Goal: Check status: Check status

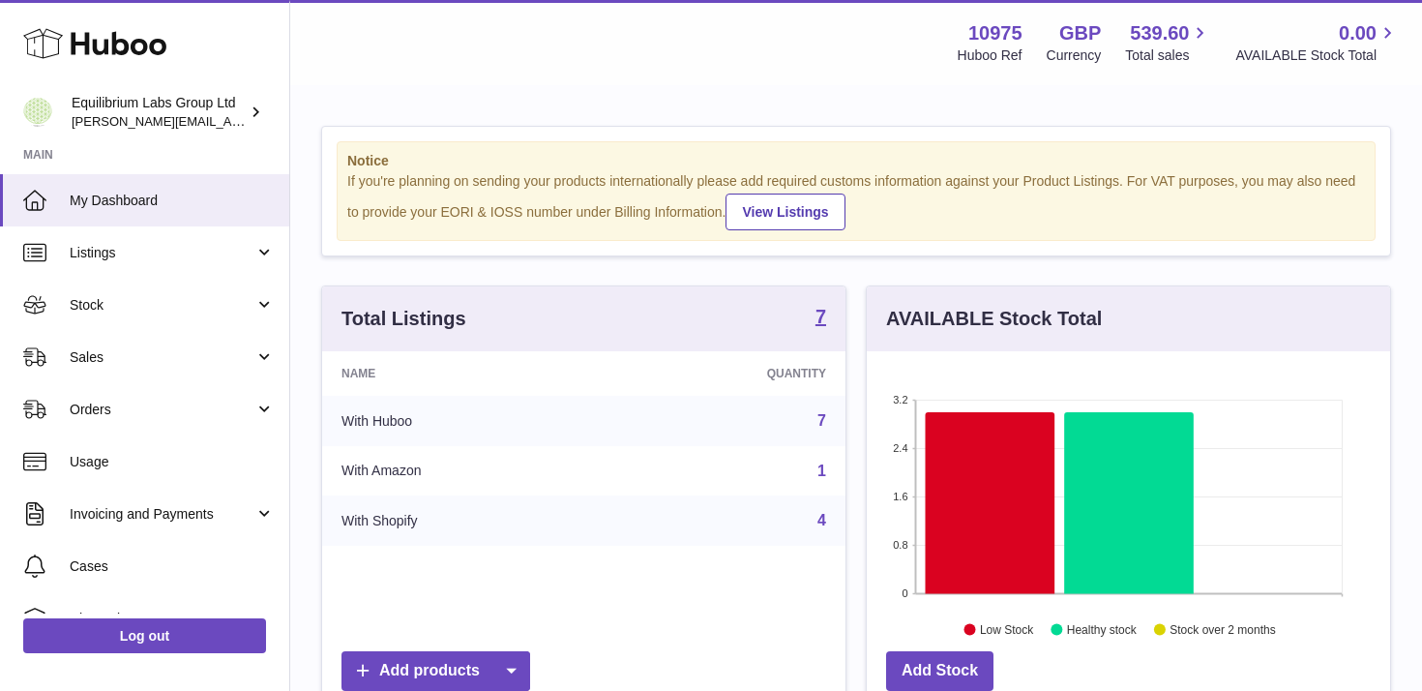
scroll to position [302, 523]
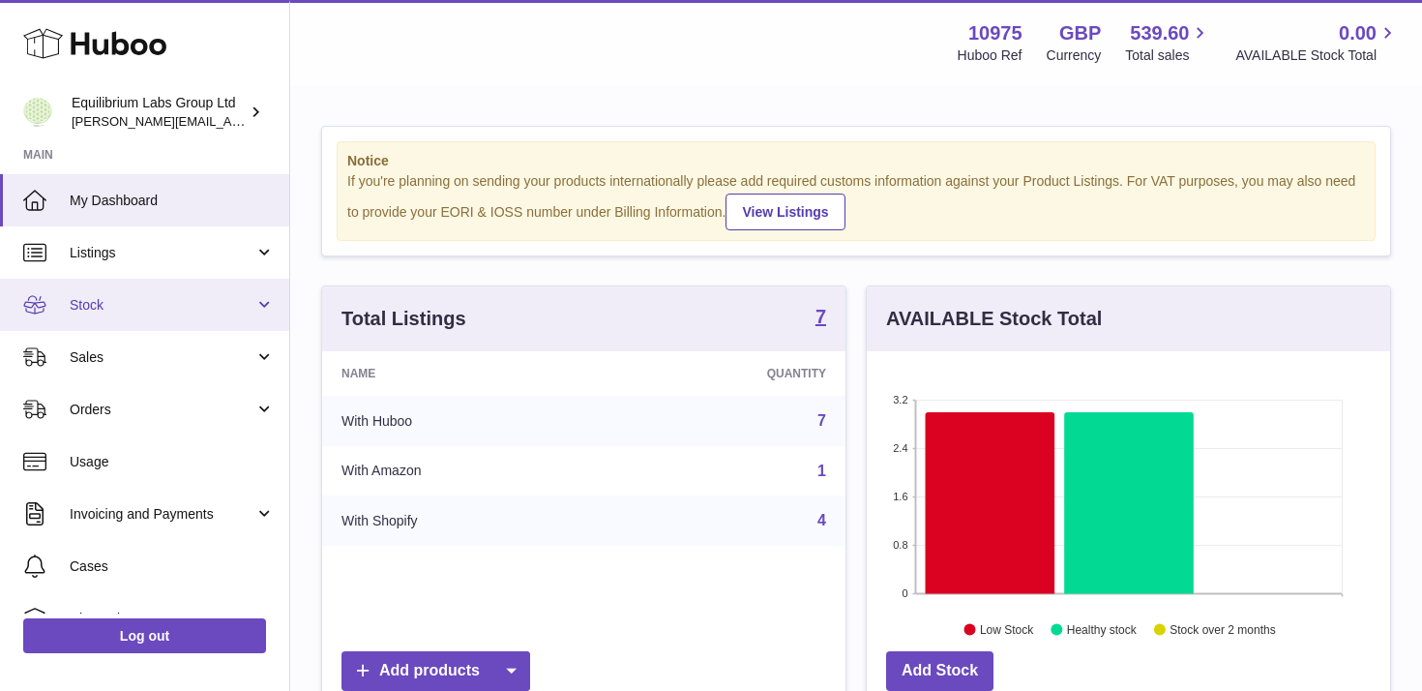
click at [198, 316] on link "Stock" at bounding box center [144, 305] width 289 height 52
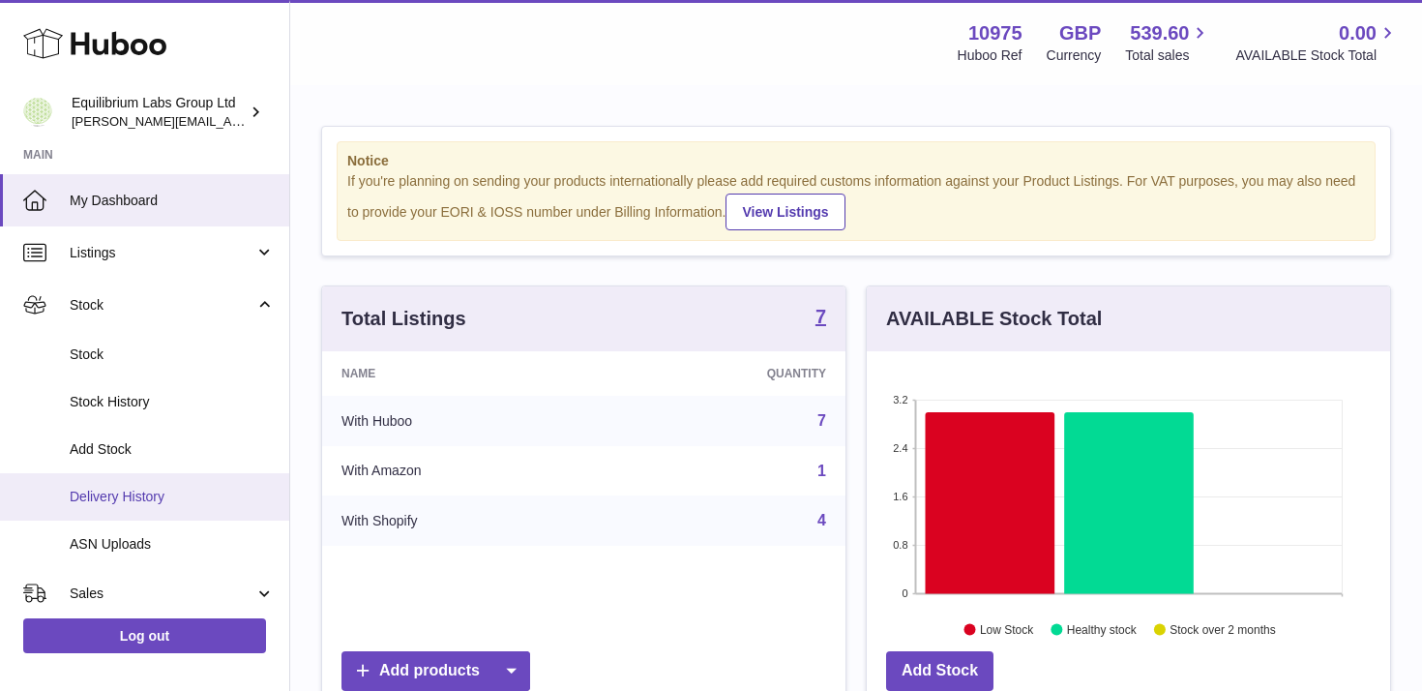
click at [168, 490] on span "Delivery History" at bounding box center [172, 497] width 205 height 18
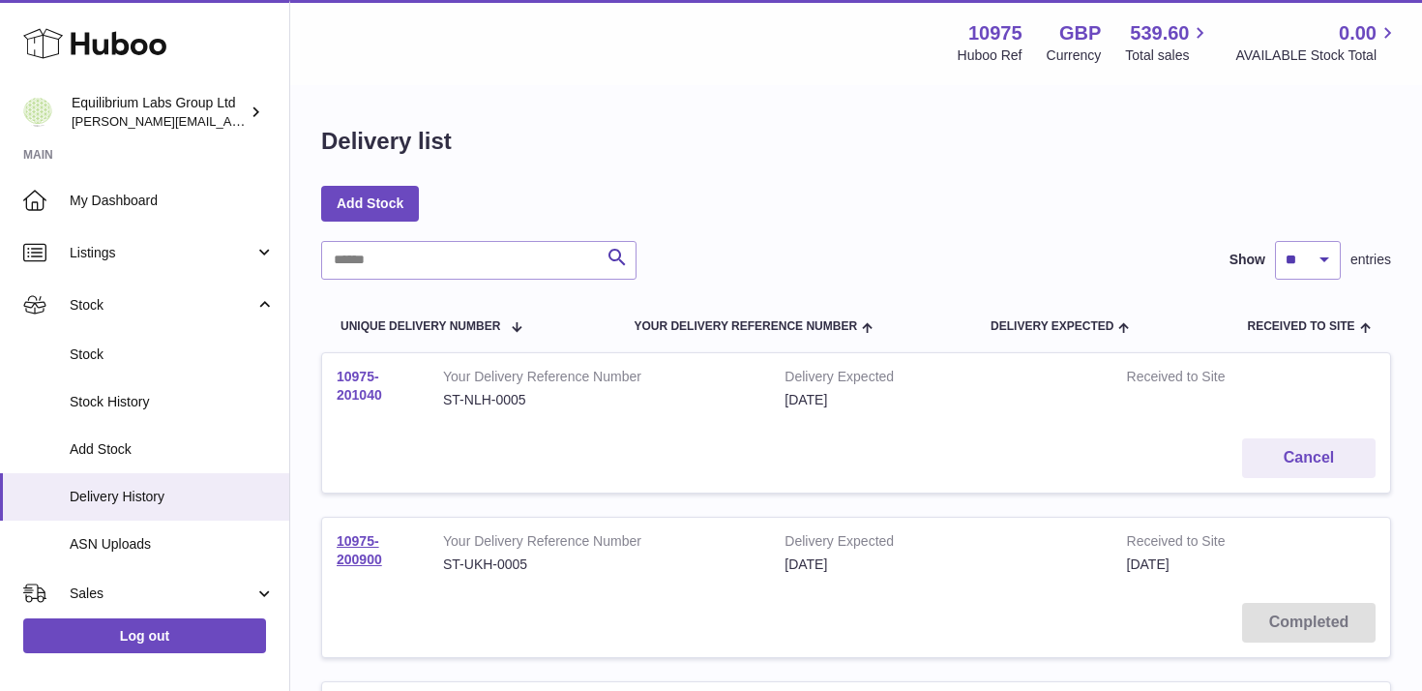
click at [355, 392] on link "10975-201040" at bounding box center [359, 386] width 45 height 34
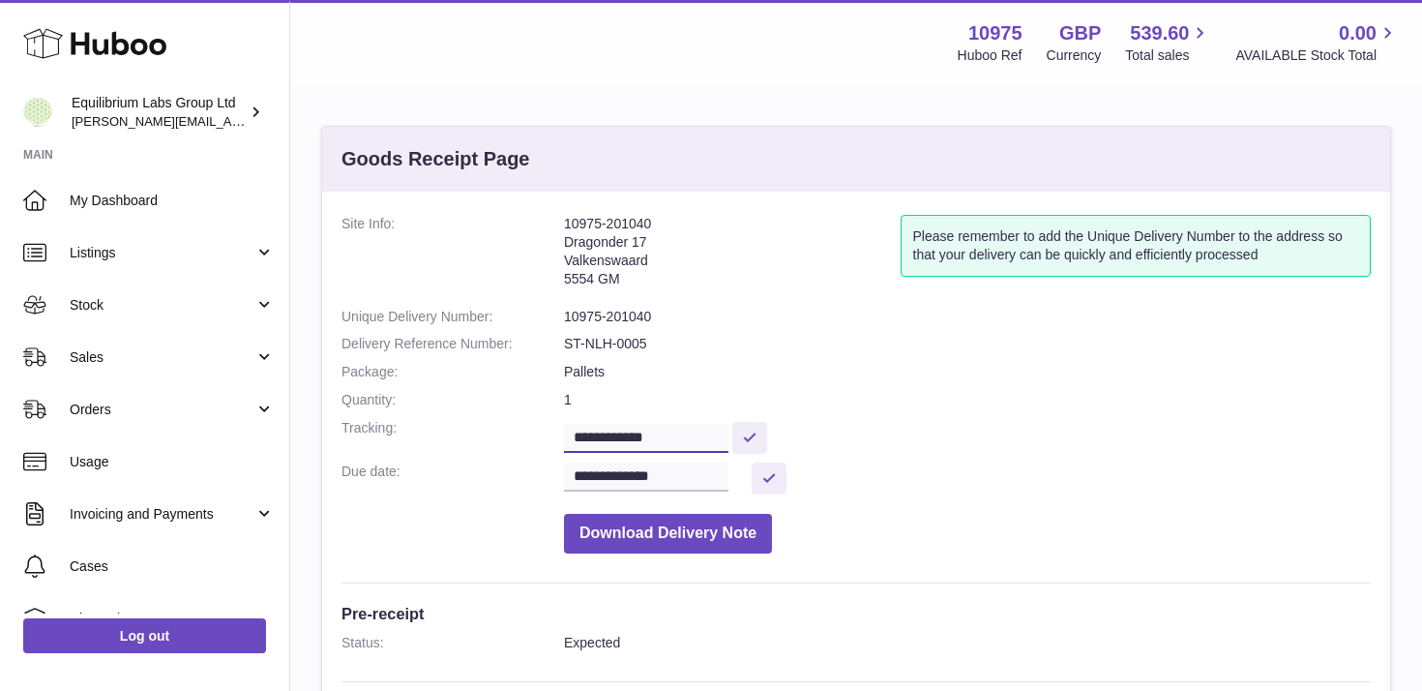
click at [689, 430] on input "**********" at bounding box center [646, 438] width 164 height 29
click at [710, 385] on dl "**********" at bounding box center [856, 389] width 1029 height 348
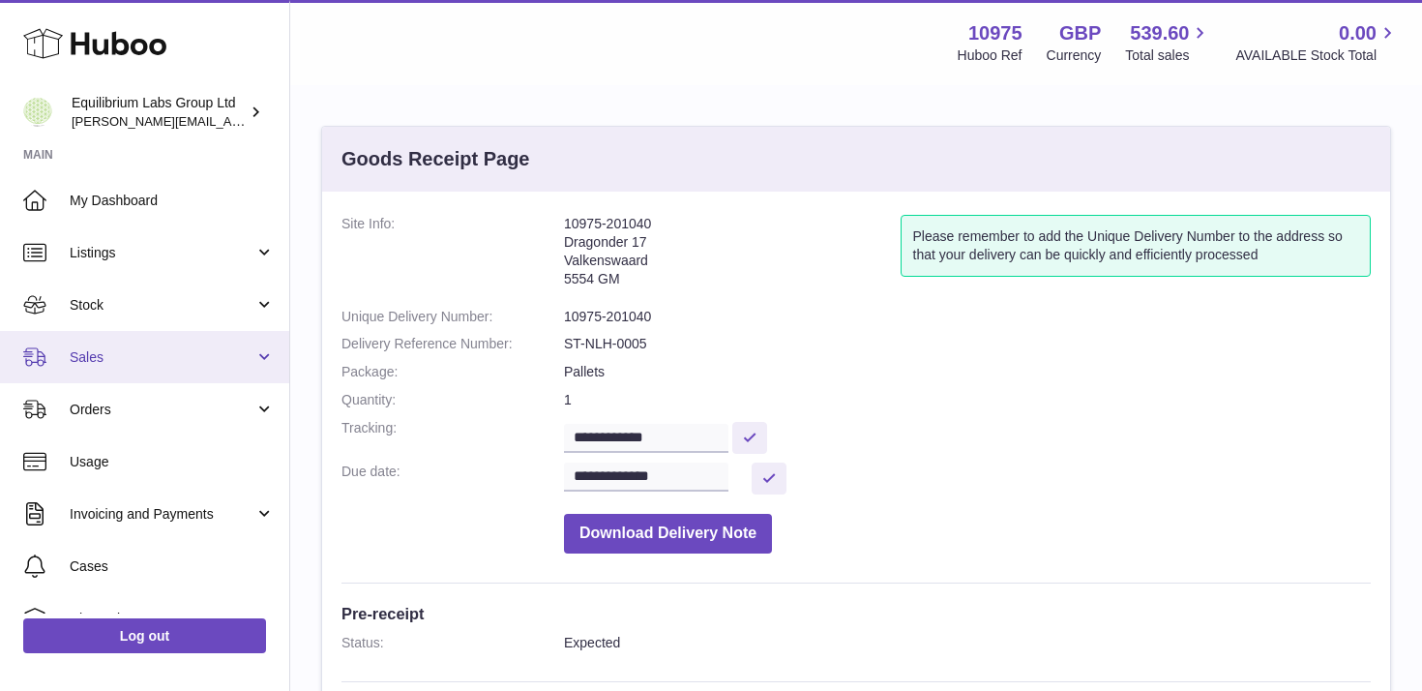
click at [218, 354] on span "Sales" at bounding box center [162, 357] width 185 height 18
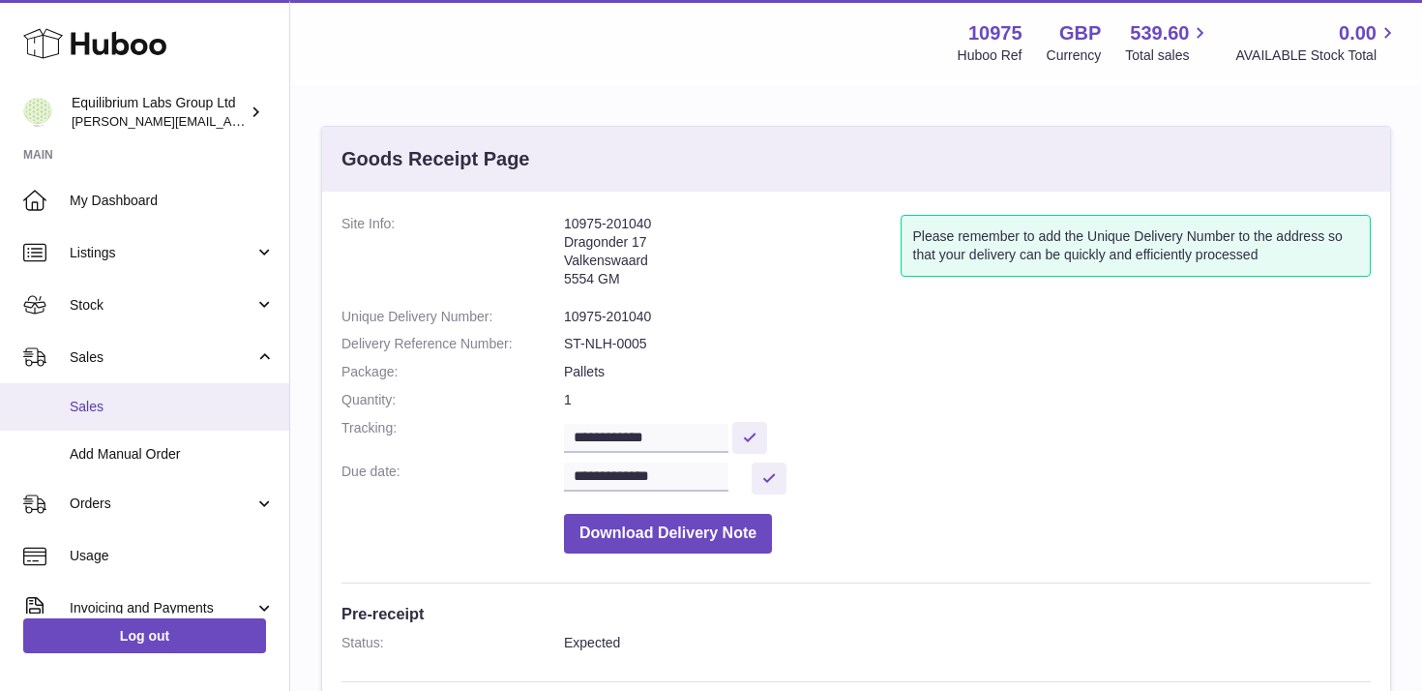
click at [179, 415] on span "Sales" at bounding box center [172, 407] width 205 height 18
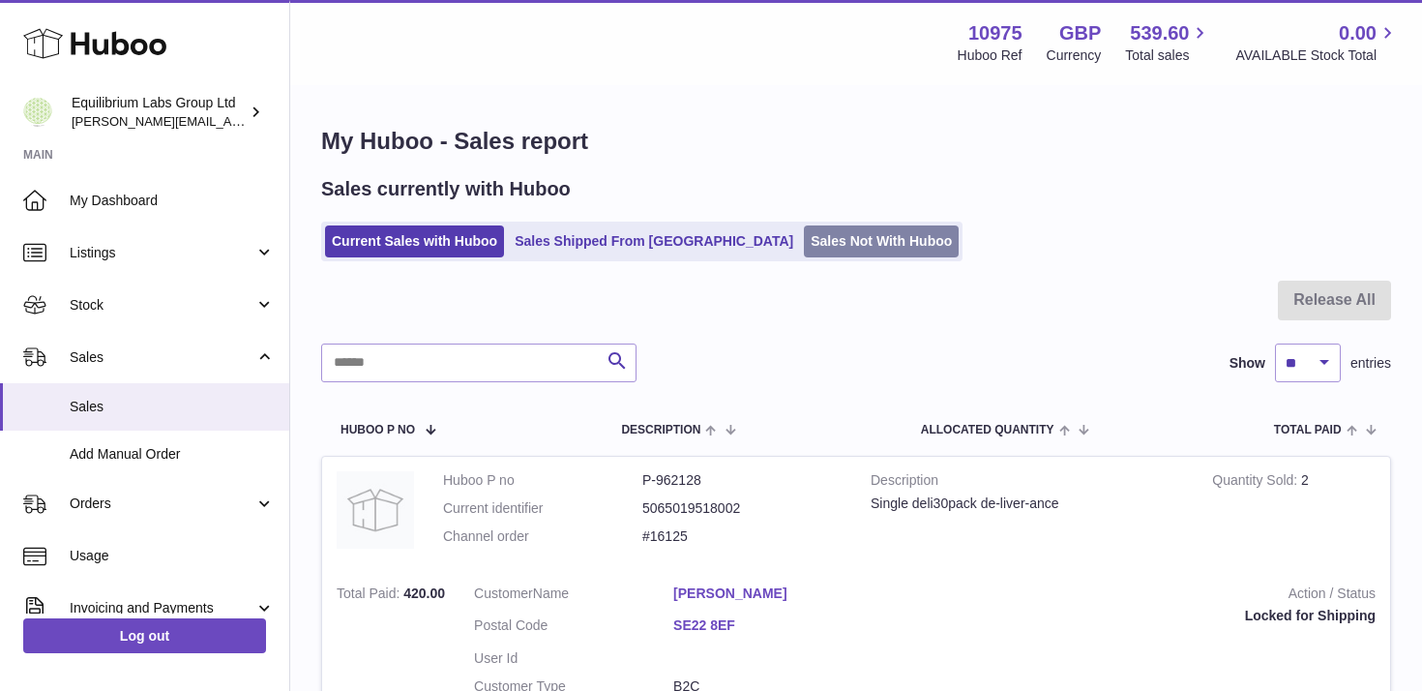
click at [804, 237] on link "Sales Not With Huboo" at bounding box center [881, 241] width 155 height 32
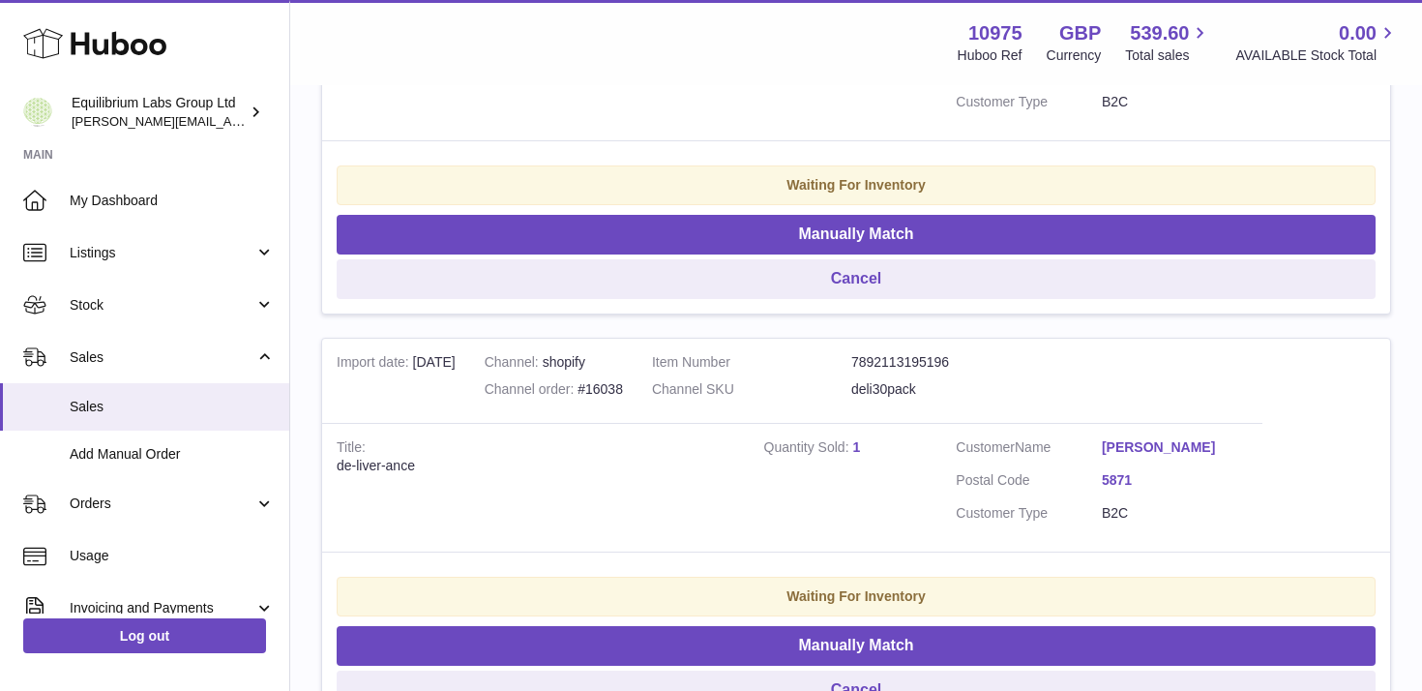
scroll to position [2425, 0]
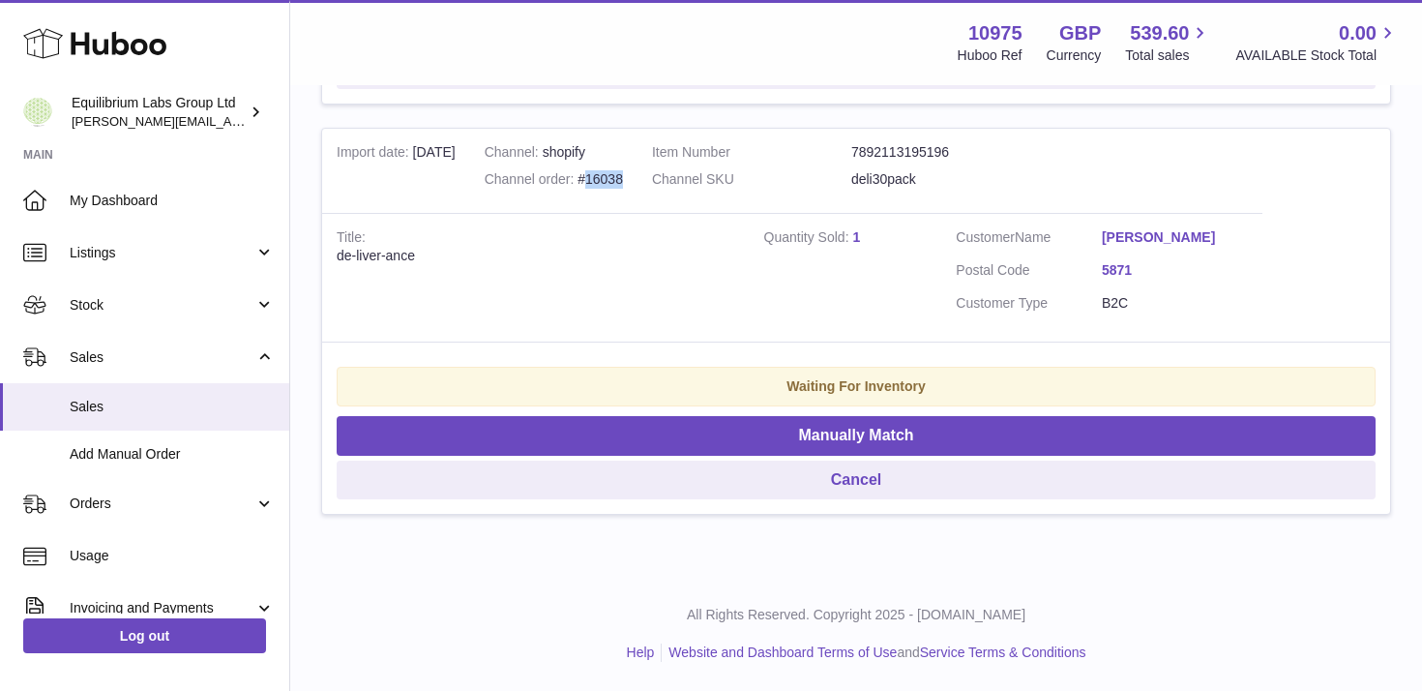
drag, startPoint x: 630, startPoint y: 182, endPoint x: 587, endPoint y: 183, distance: 42.6
click at [587, 183] on td "Channel shopify Channel order #16038" at bounding box center [553, 171] width 167 height 85
copy div "16038"
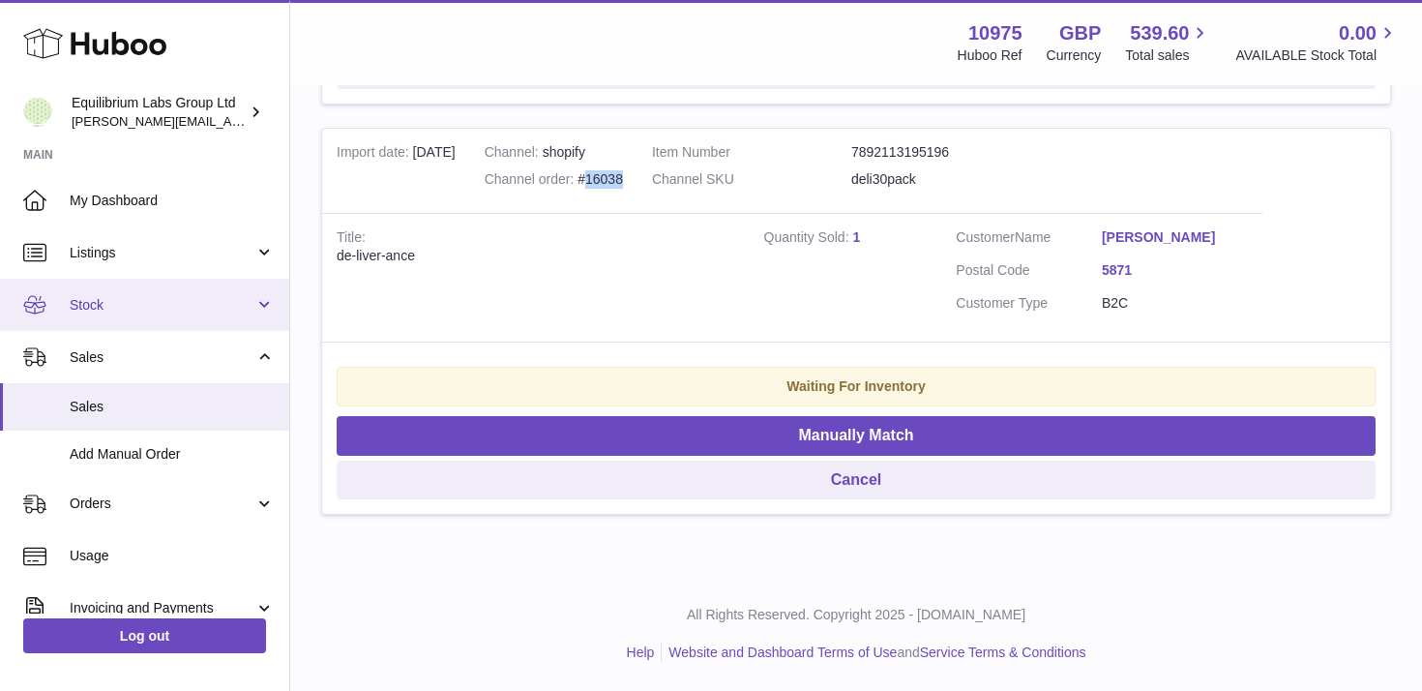
click at [235, 307] on span "Stock" at bounding box center [162, 305] width 185 height 18
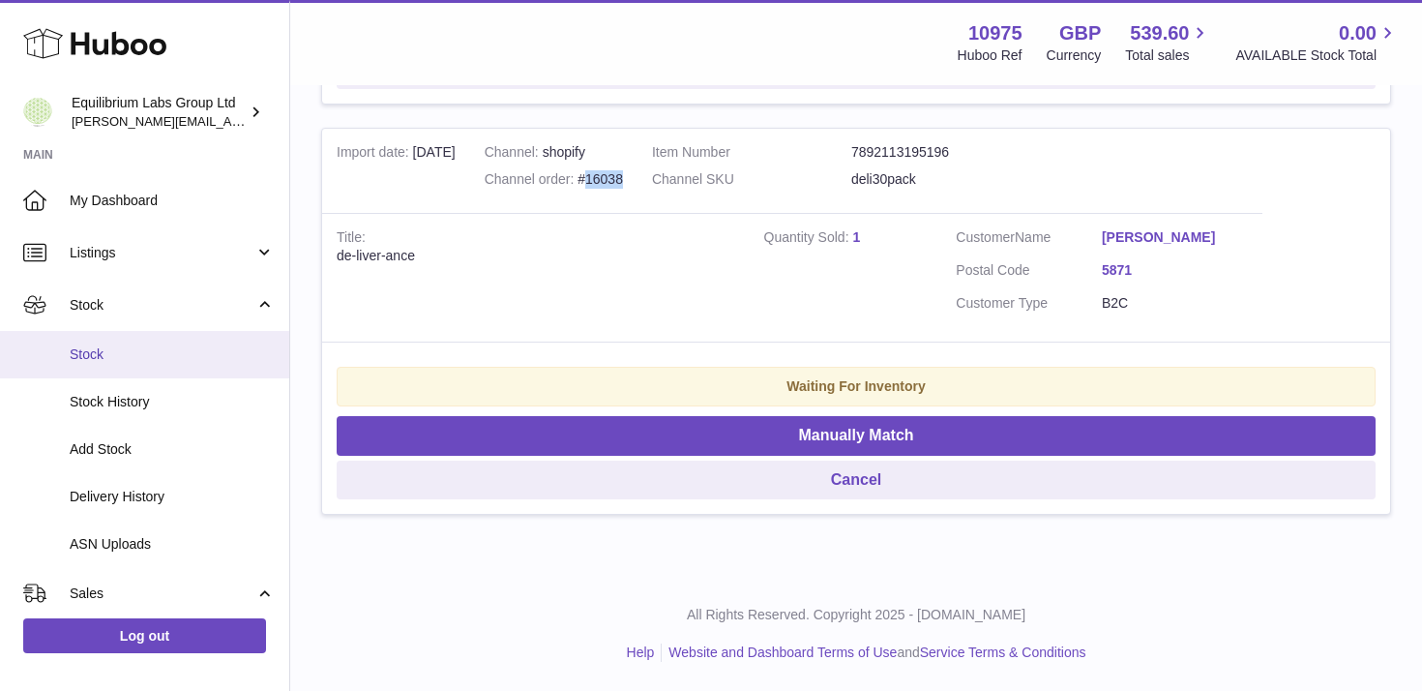
click at [189, 364] on link "Stock" at bounding box center [144, 354] width 289 height 47
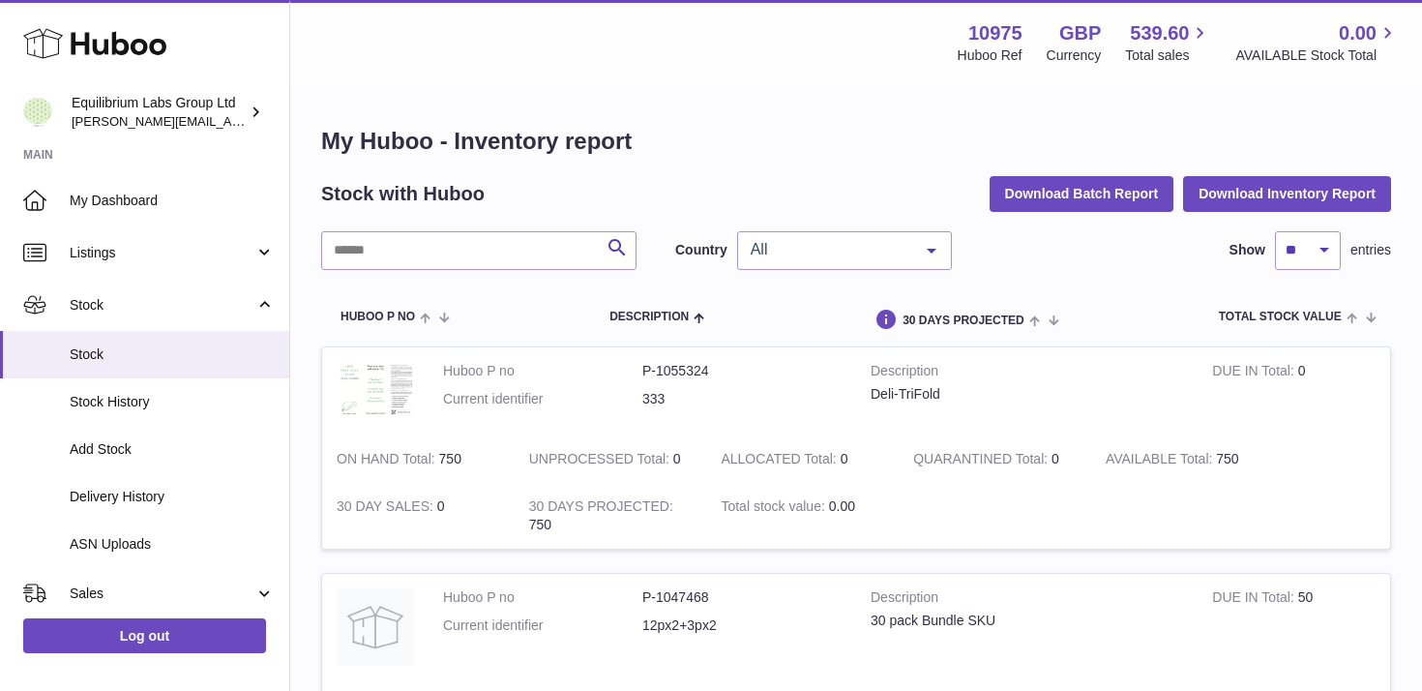
click at [795, 238] on div "All" at bounding box center [844, 250] width 215 height 39
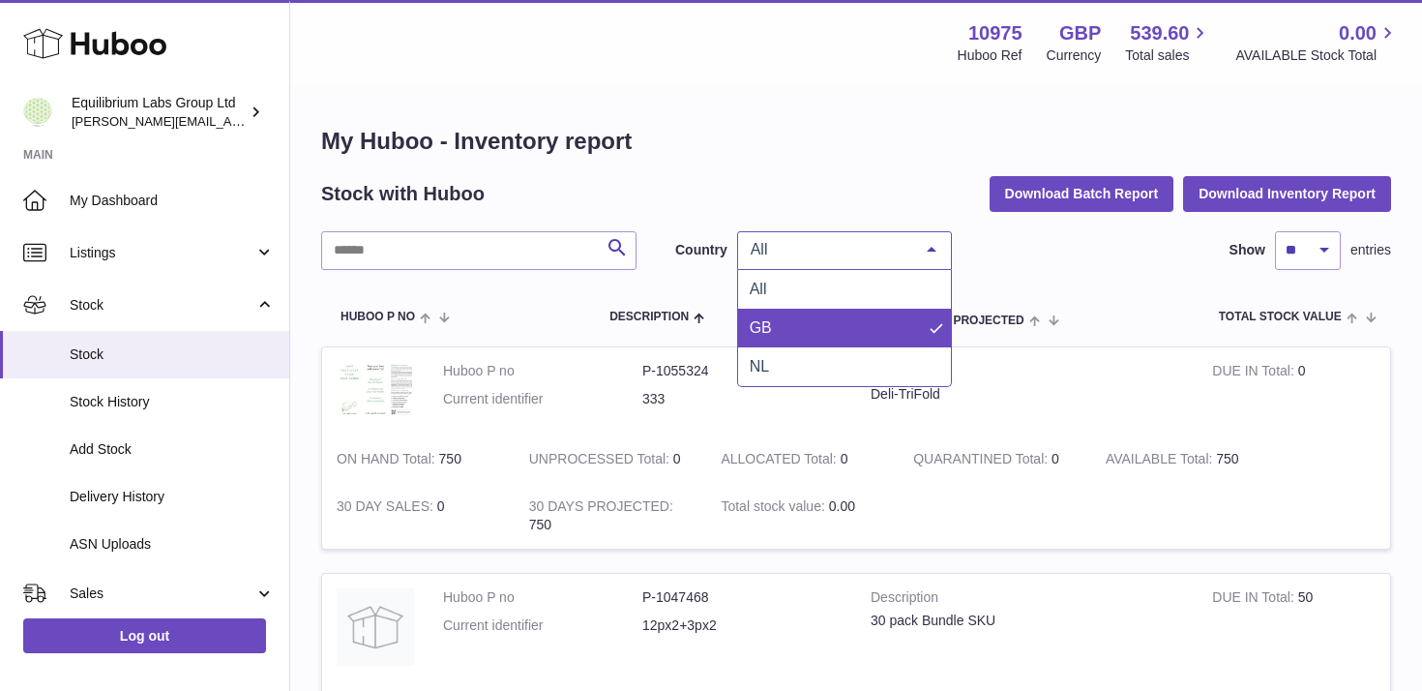
click at [809, 339] on span "GB" at bounding box center [844, 328] width 213 height 39
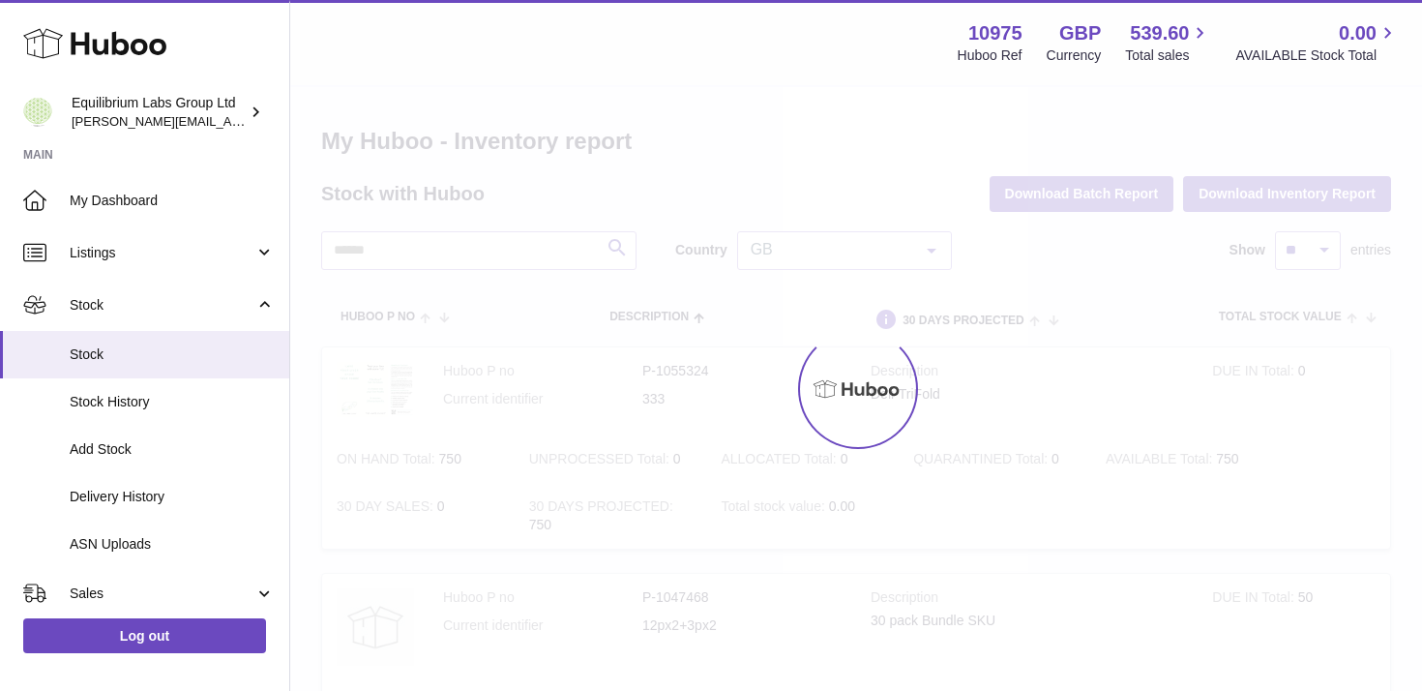
click at [817, 253] on div at bounding box center [856, 389] width 1132 height 604
click at [857, 252] on div at bounding box center [856, 389] width 1132 height 604
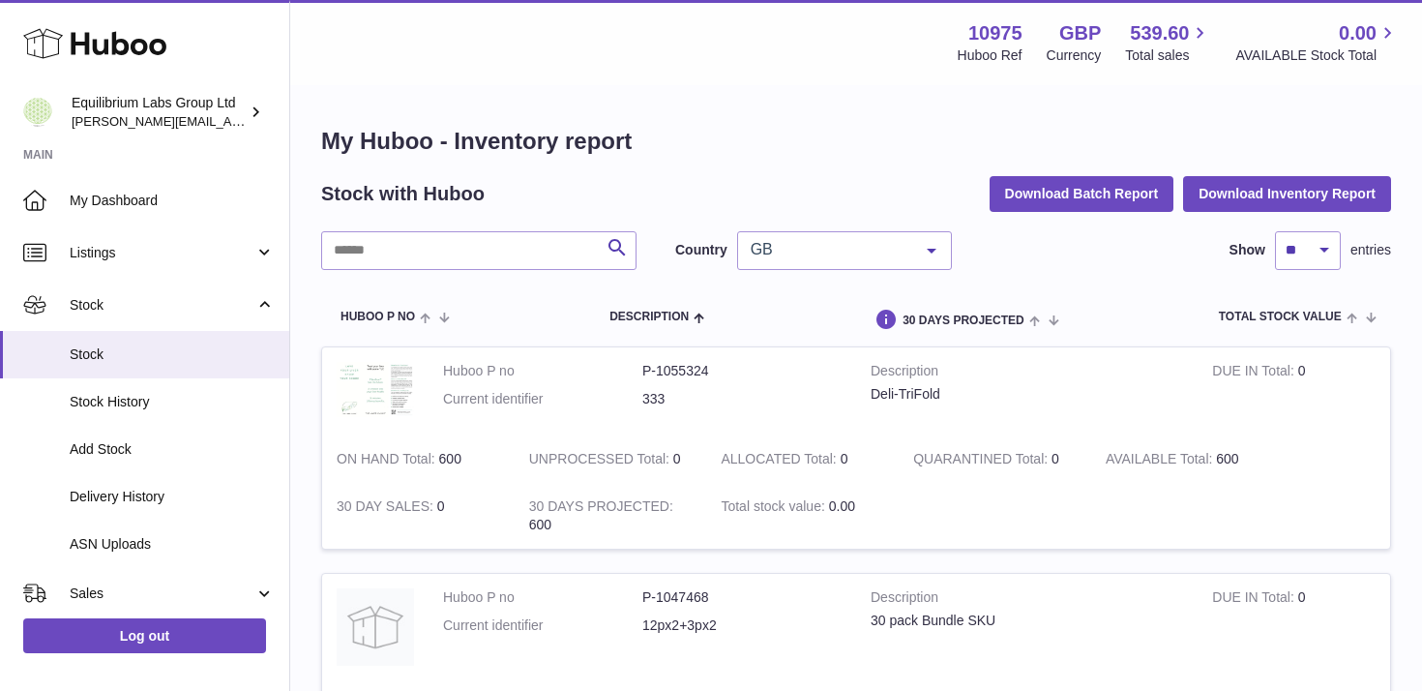
click at [927, 249] on div at bounding box center [931, 250] width 39 height 37
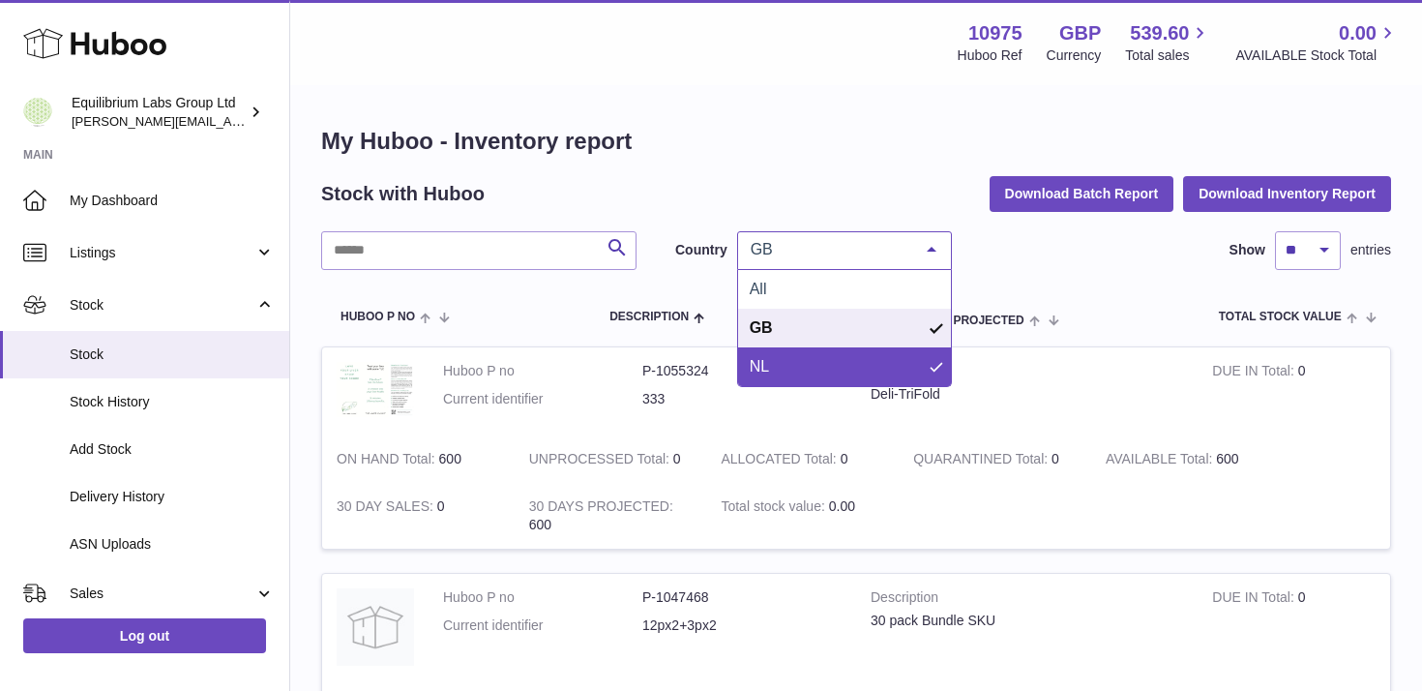
click at [859, 366] on span "NL" at bounding box center [844, 366] width 213 height 39
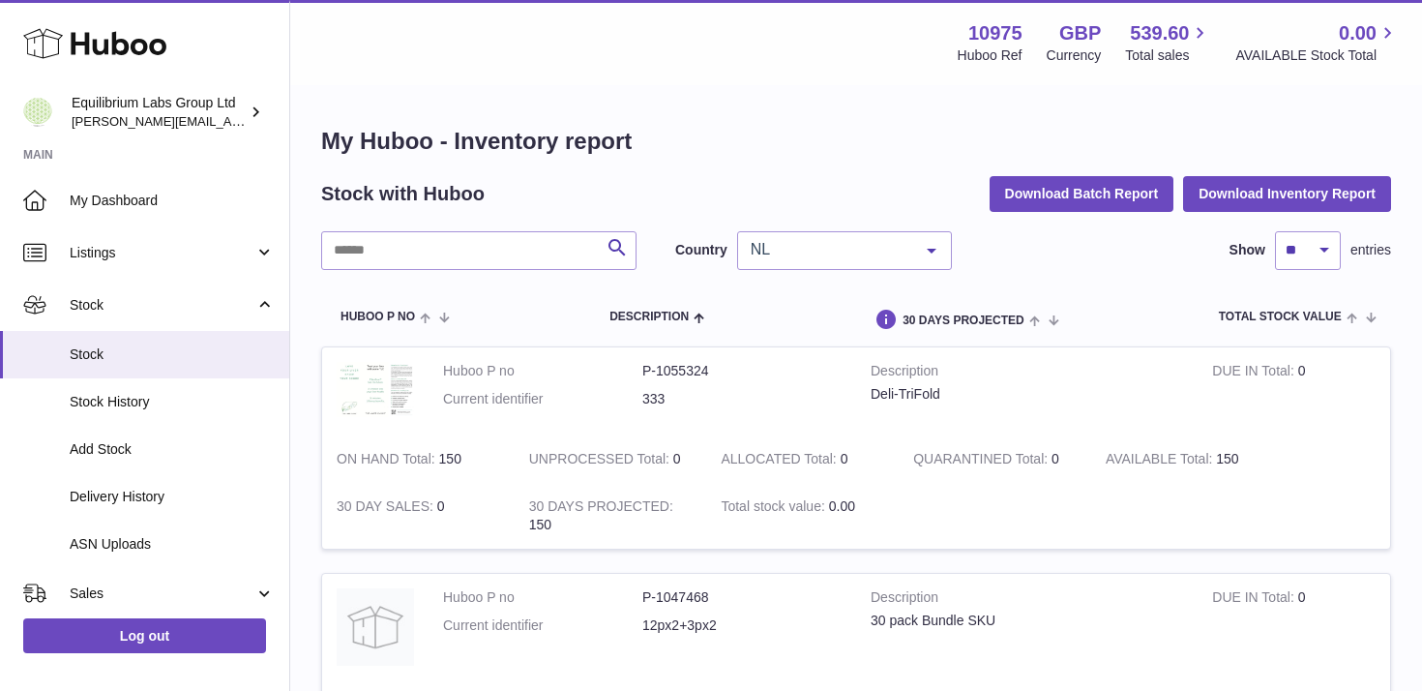
click at [910, 128] on h1 "My Huboo - Inventory report" at bounding box center [856, 141] width 1070 height 31
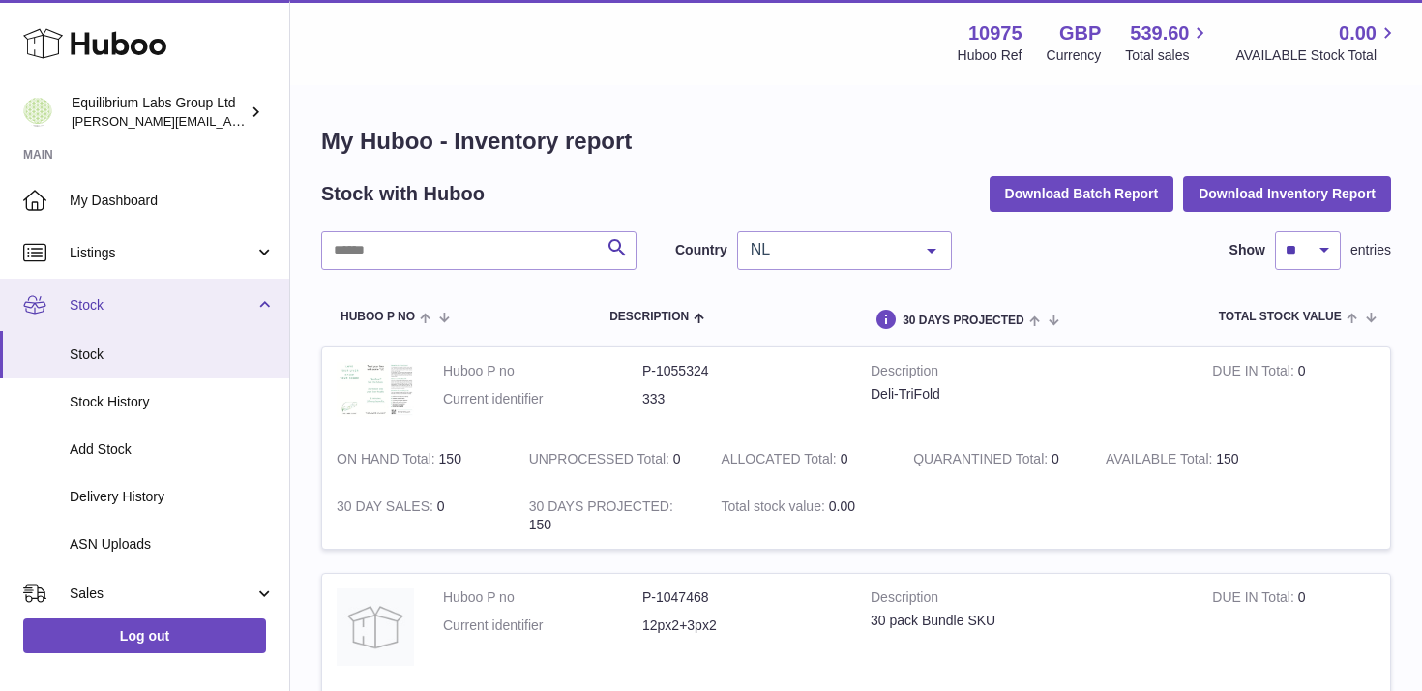
click at [187, 296] on span "Stock" at bounding box center [162, 305] width 185 height 18
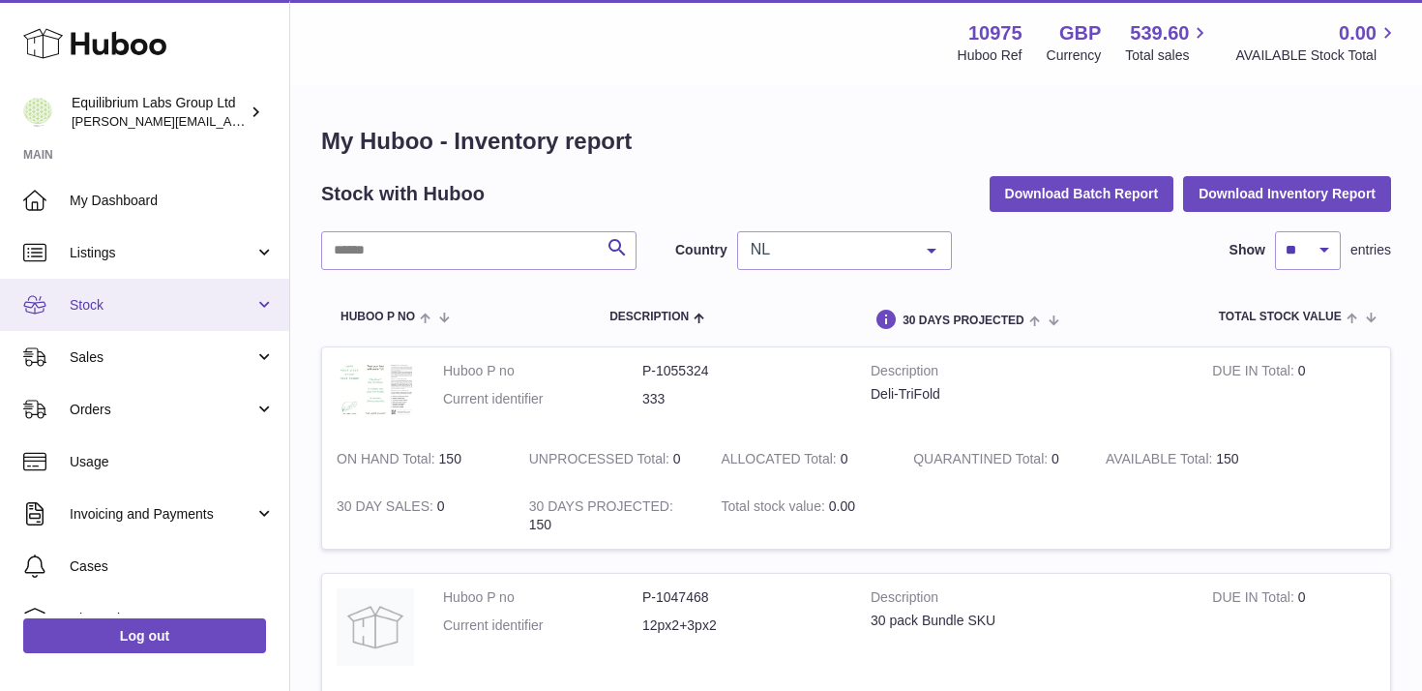
click at [216, 302] on span "Stock" at bounding box center [162, 305] width 185 height 18
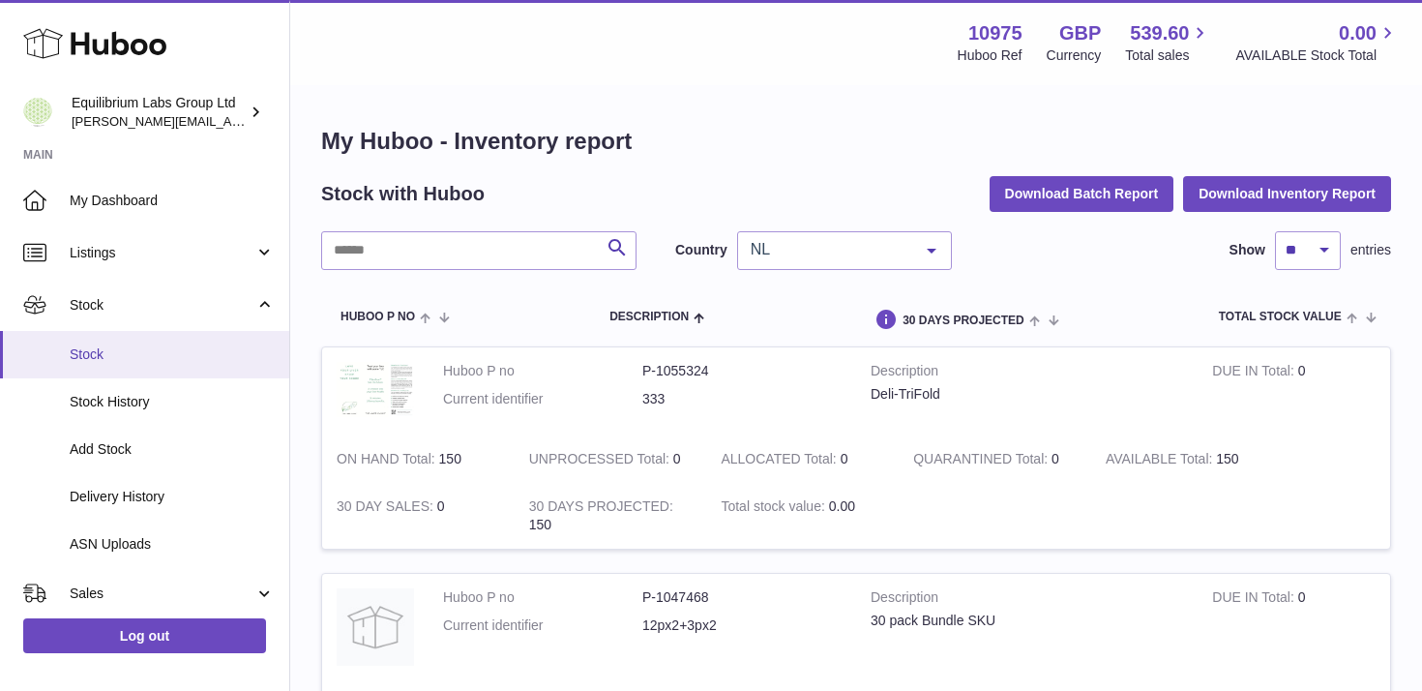
click at [192, 352] on span "Stock" at bounding box center [172, 354] width 205 height 18
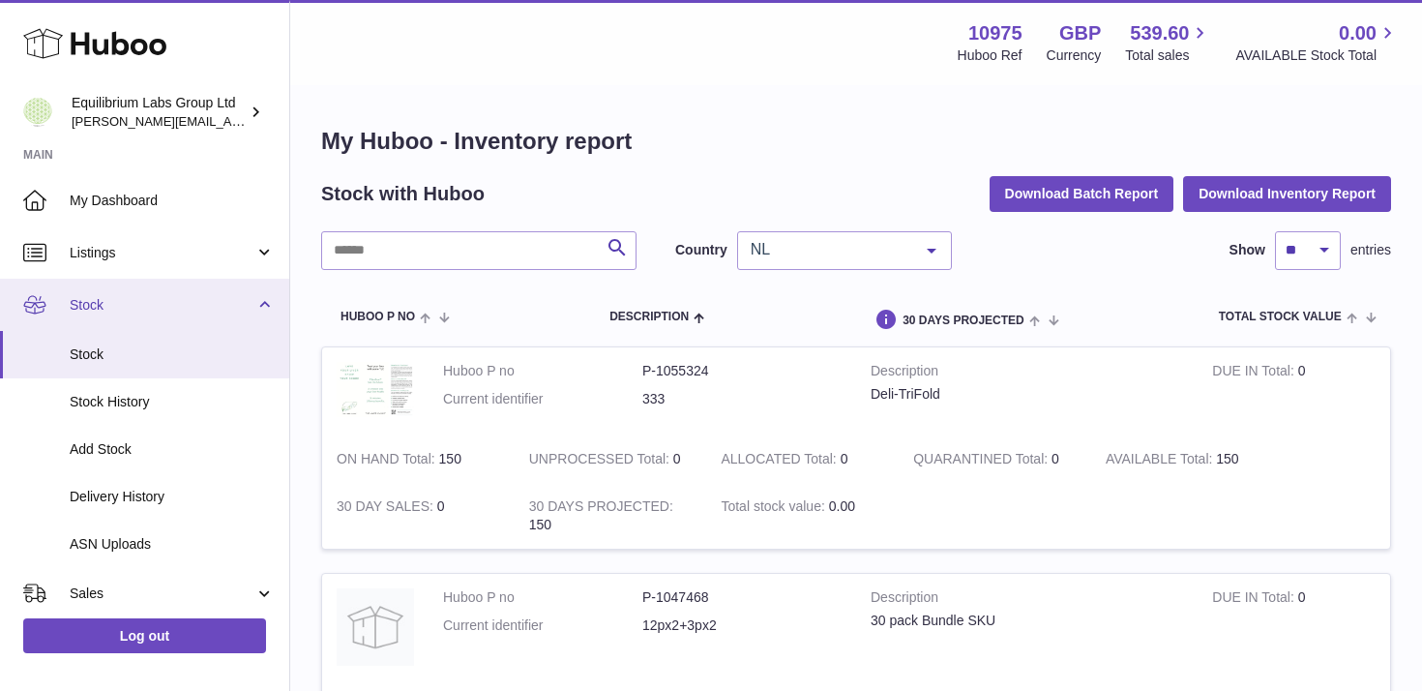
click at [199, 322] on link "Stock" at bounding box center [144, 305] width 289 height 52
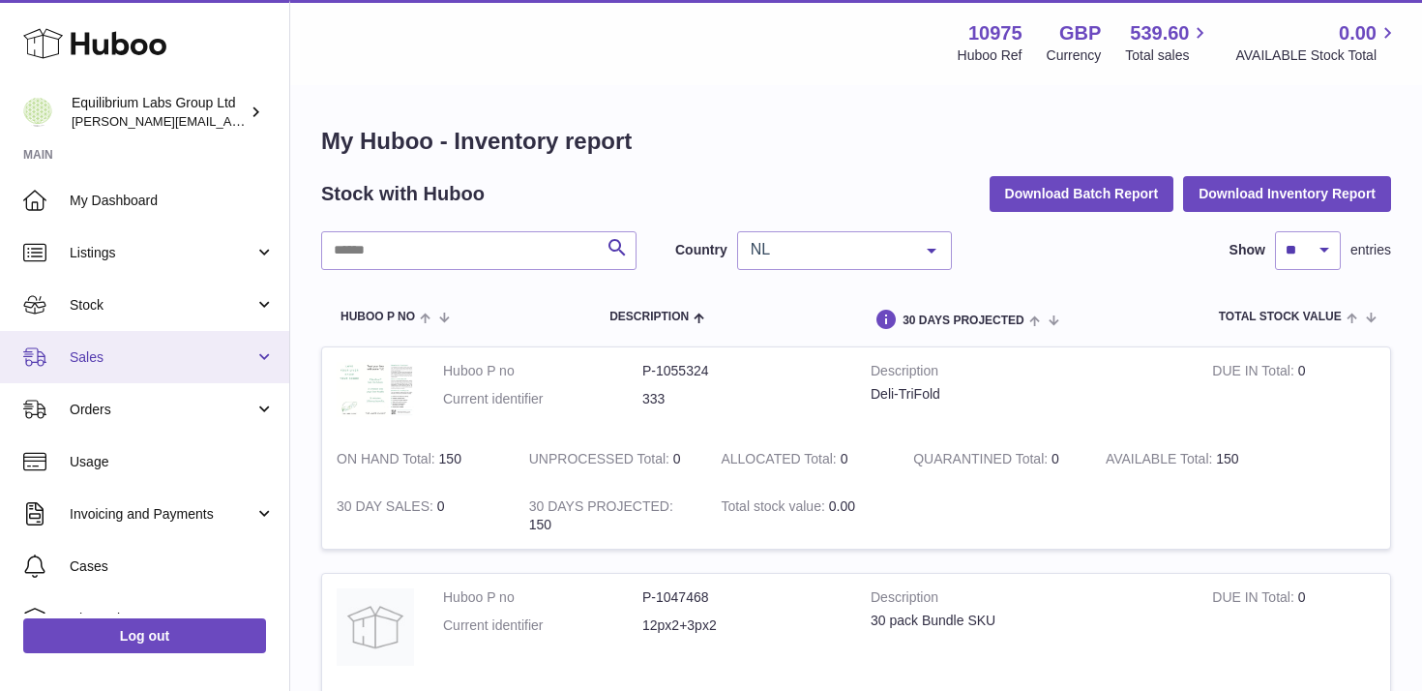
click at [175, 367] on link "Sales" at bounding box center [144, 357] width 289 height 52
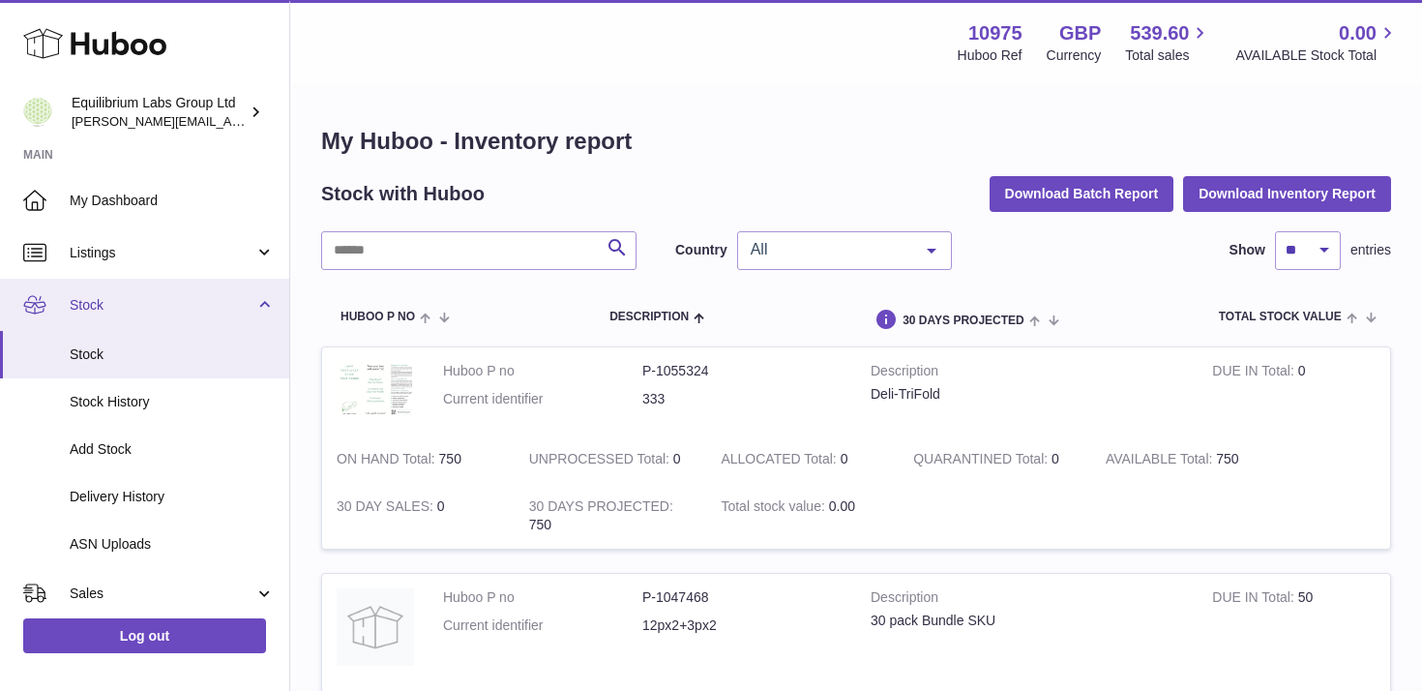
click at [237, 305] on span "Stock" at bounding box center [162, 305] width 185 height 18
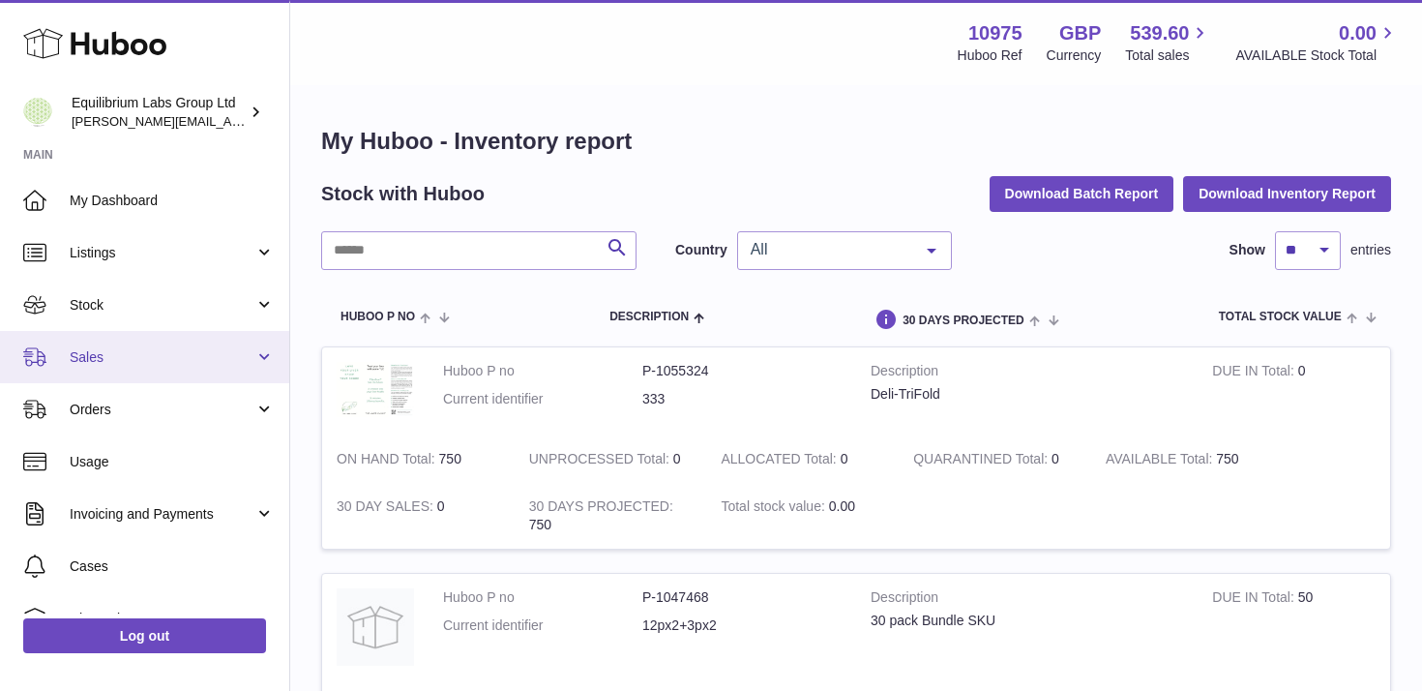
click at [222, 361] on span "Sales" at bounding box center [162, 357] width 185 height 18
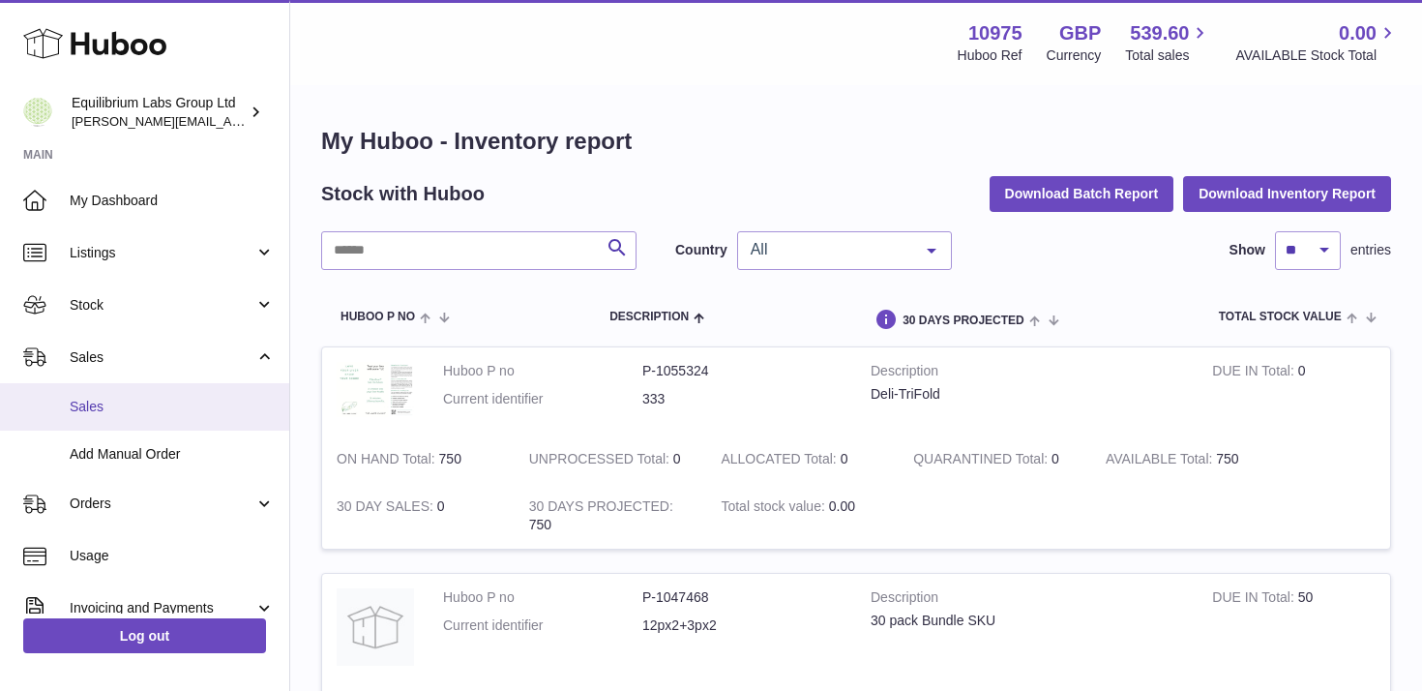
click at [198, 404] on span "Sales" at bounding box center [172, 407] width 205 height 18
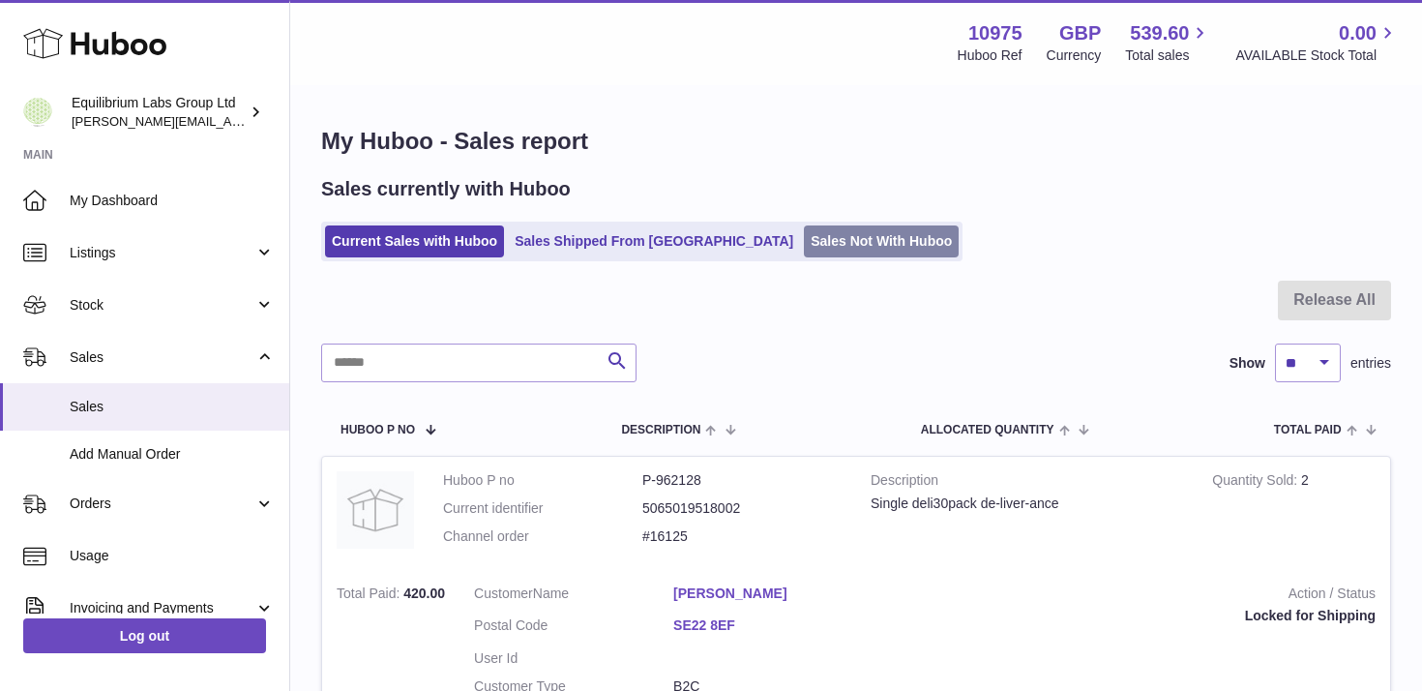
click at [804, 227] on link "Sales Not With Huboo" at bounding box center [881, 241] width 155 height 32
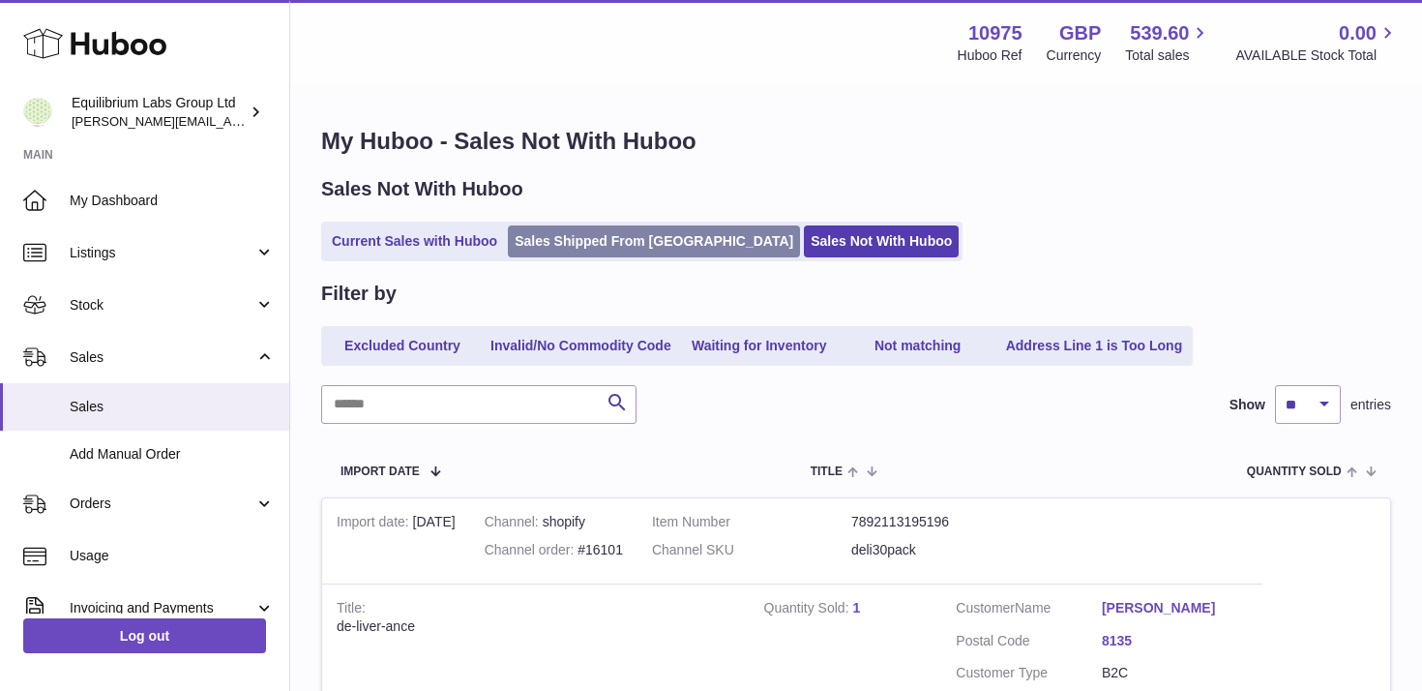
click at [589, 226] on link "Sales Shipped From [GEOGRAPHIC_DATA]" at bounding box center [654, 241] width 292 height 32
